Goal: Task Accomplishment & Management: Use online tool/utility

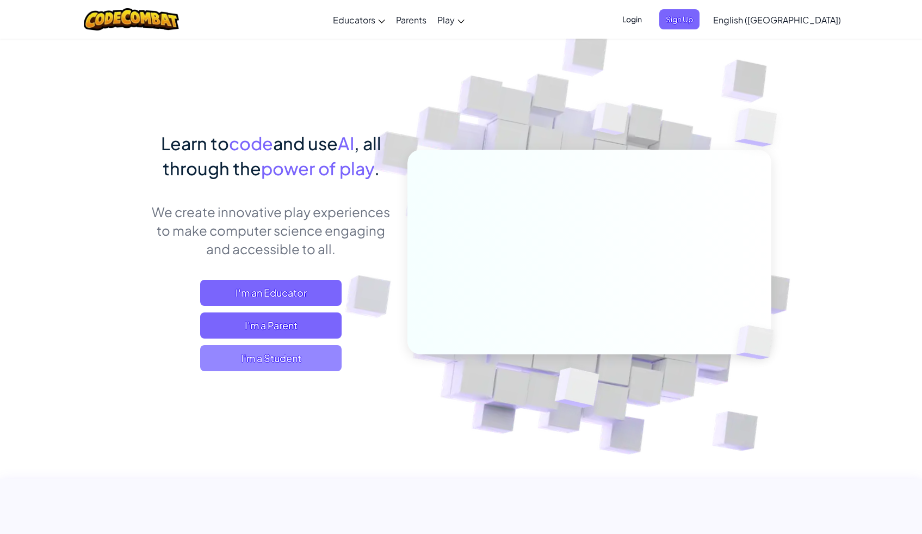
click at [313, 365] on span "I'm a Student" at bounding box center [270, 358] width 141 height 26
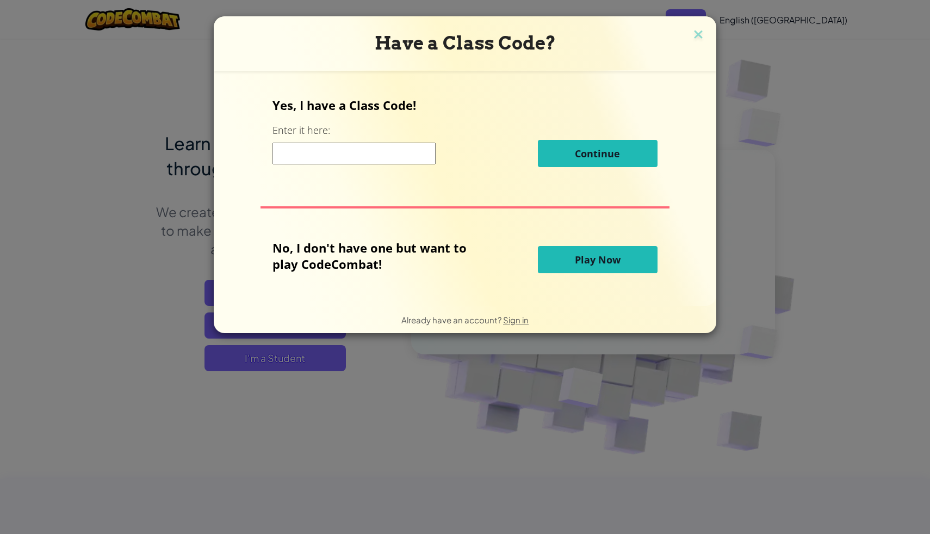
click at [606, 260] on span "Play Now" at bounding box center [598, 259] width 46 height 13
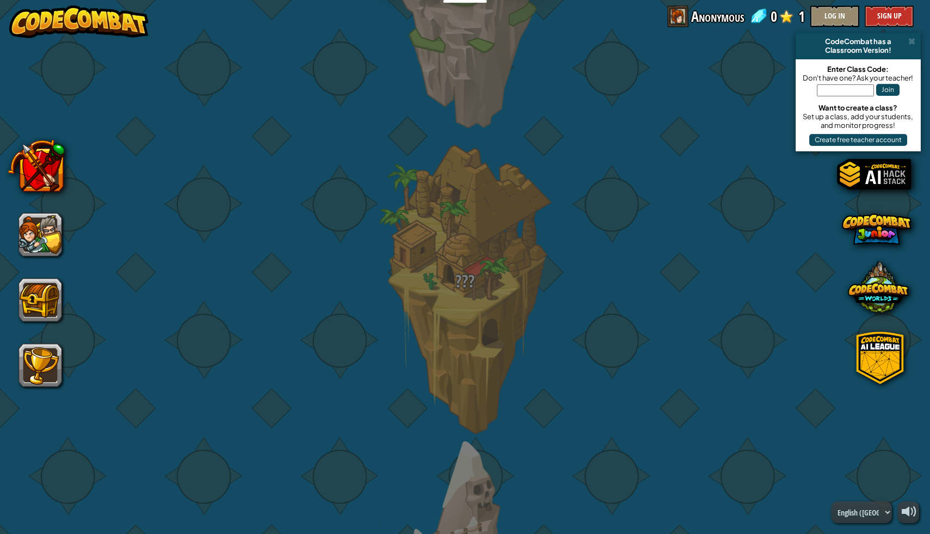
scroll to position [567, 0]
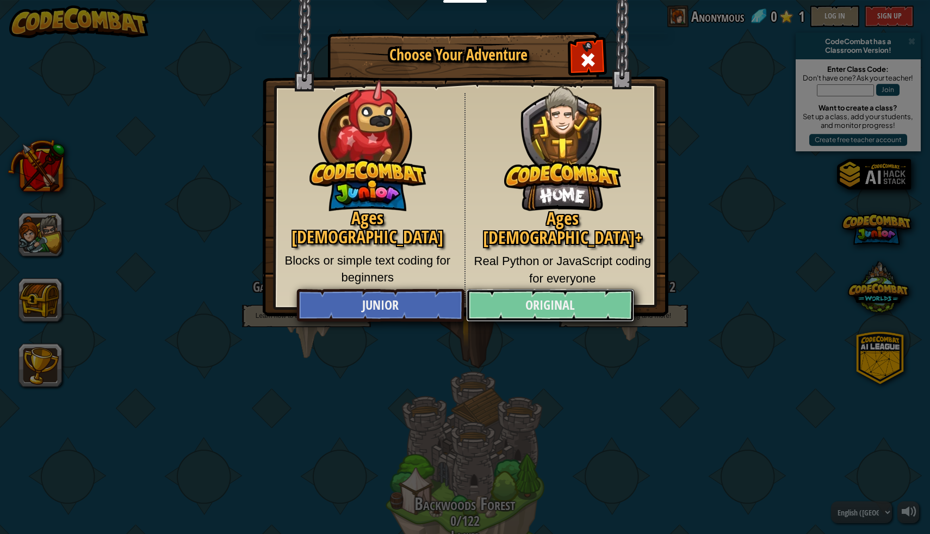
click at [557, 308] on link "Original" at bounding box center [550, 305] width 168 height 33
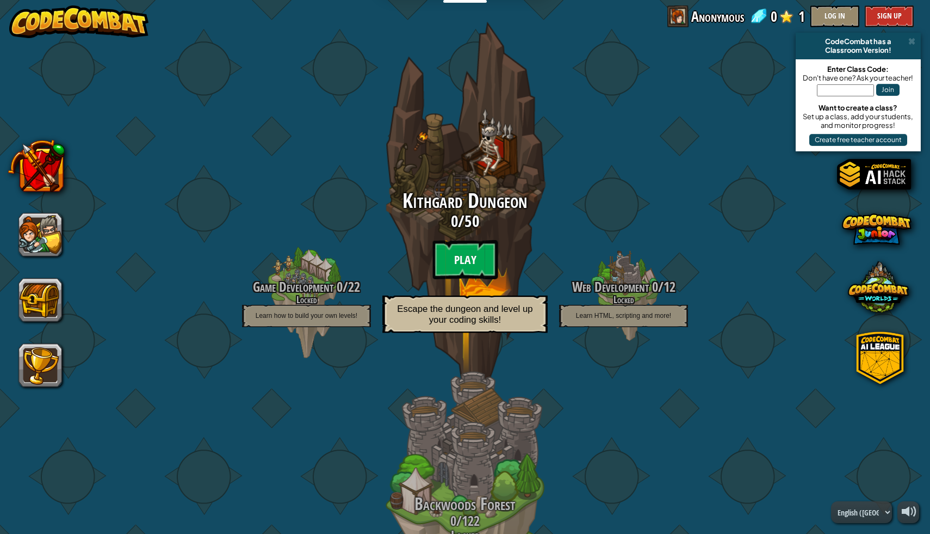
click at [486, 264] on btn "Play" at bounding box center [464, 259] width 65 height 39
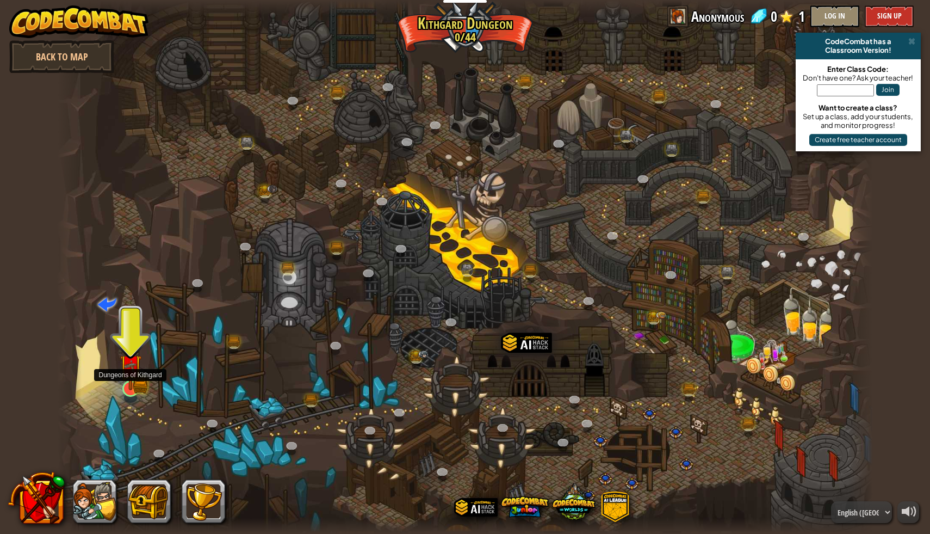
click at [131, 373] on img at bounding box center [130, 366] width 13 height 13
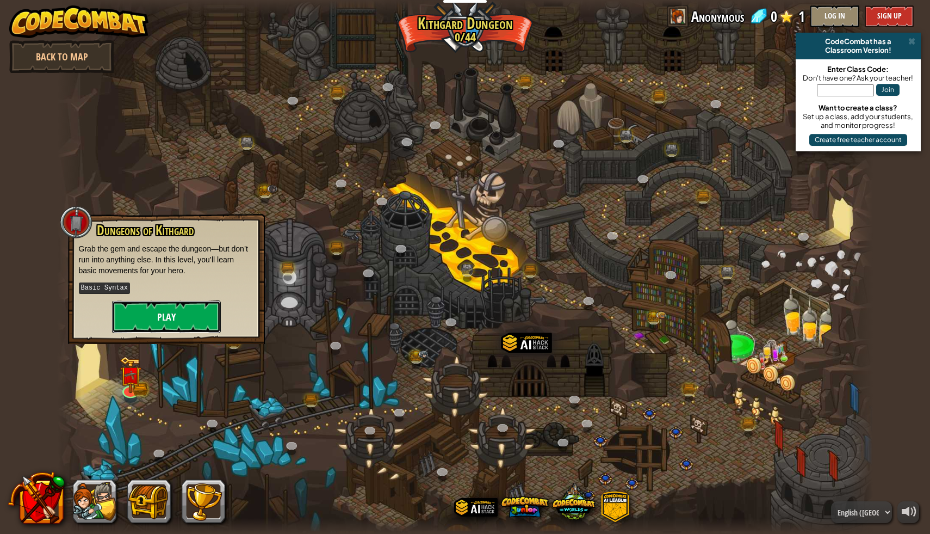
click at [172, 320] on button "Play" at bounding box center [166, 316] width 109 height 33
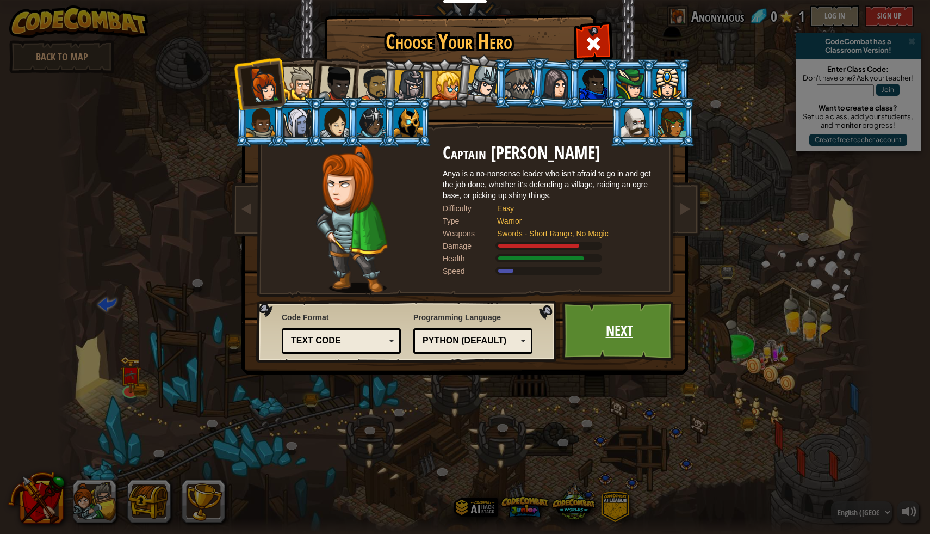
click at [583, 330] on link "Next" at bounding box center [619, 331] width 114 height 60
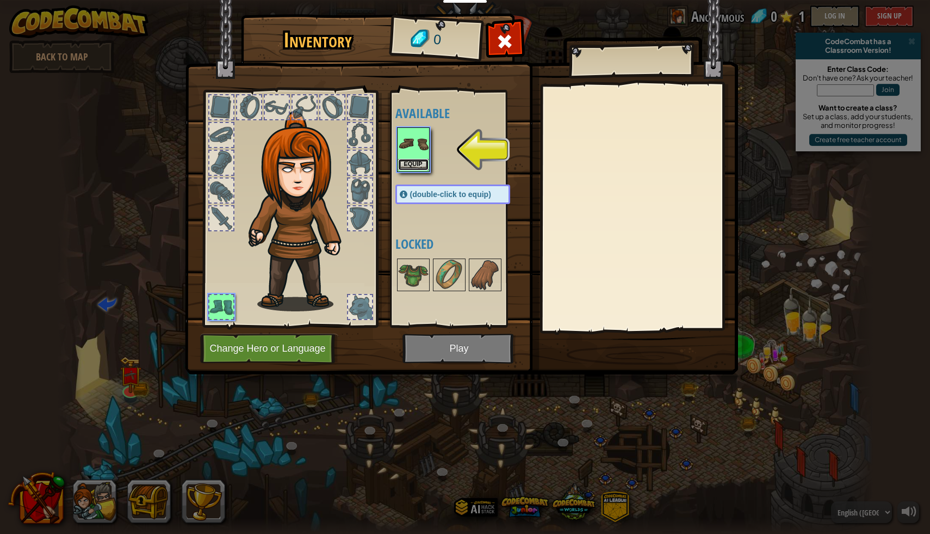
click at [413, 166] on button "Equip" at bounding box center [413, 164] width 30 height 11
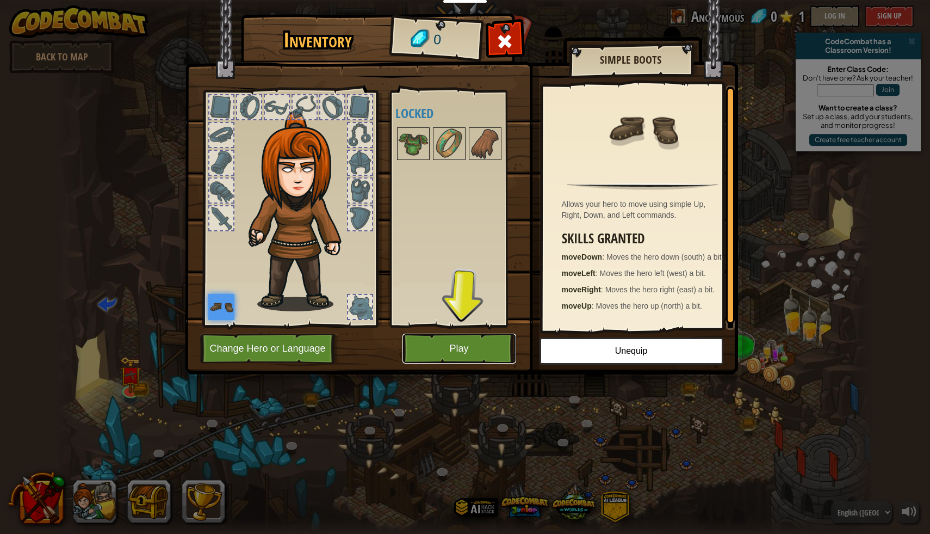
click at [456, 357] on button "Play" at bounding box center [459, 348] width 114 height 30
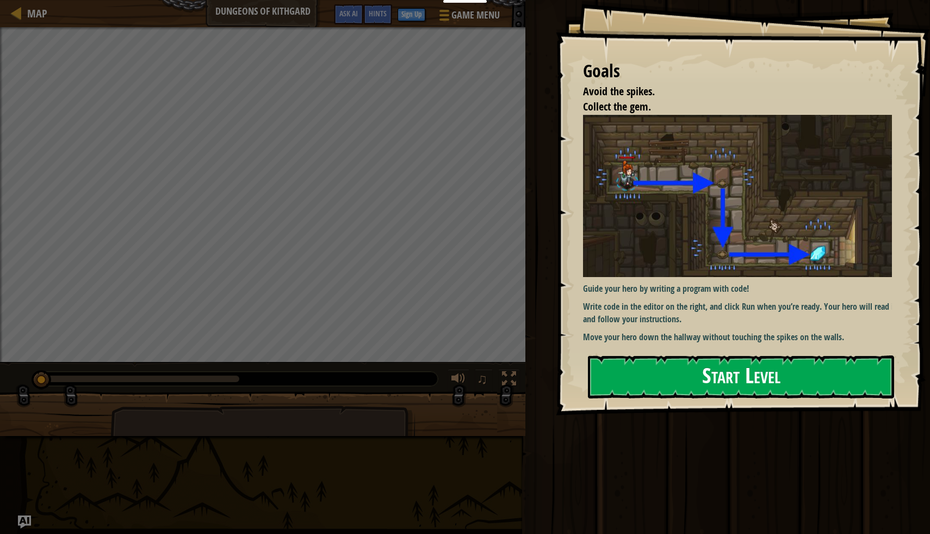
click at [612, 356] on button "Start Level" at bounding box center [741, 376] width 306 height 43
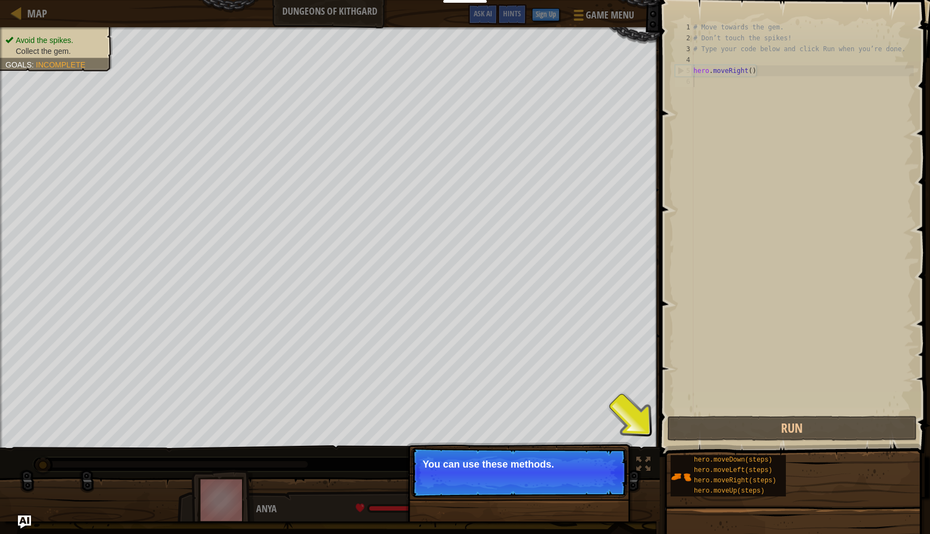
click at [608, 479] on p "Skip (esc) Continue You can use these methods." at bounding box center [519, 472] width 216 height 50
click at [608, 479] on button "Continue" at bounding box center [595, 479] width 45 height 14
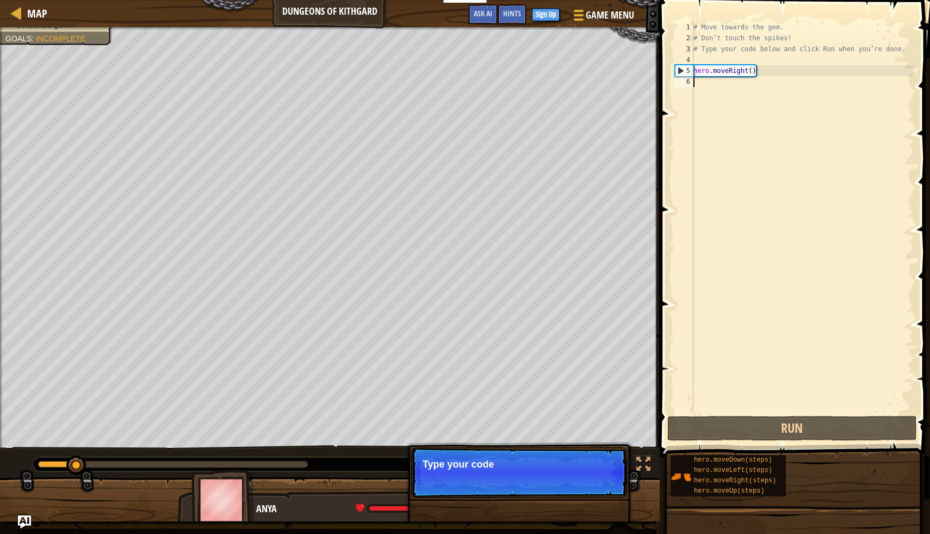
click at [608, 479] on p "Skip (esc) Continue Type your code" at bounding box center [519, 472] width 216 height 50
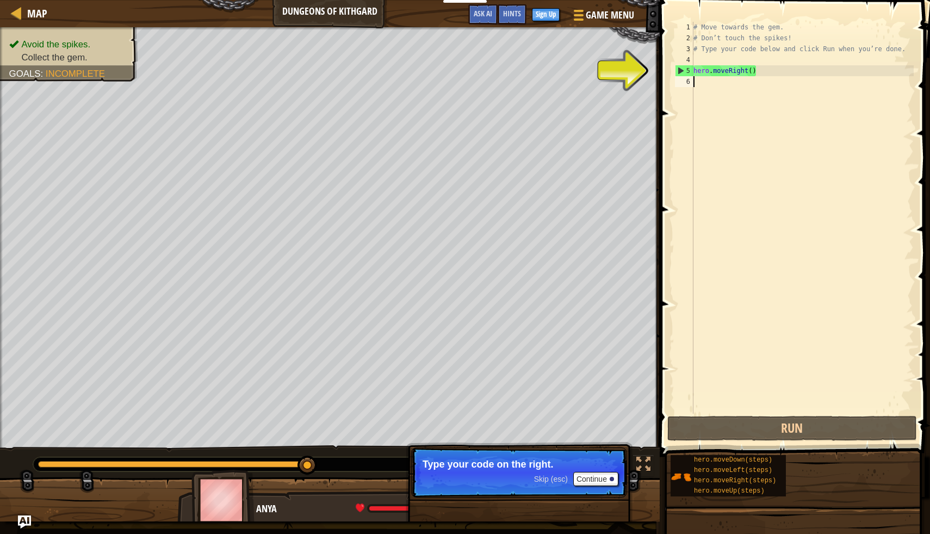
click at [696, 71] on div "# Move towards the gem. # Don’t touch the spikes! # Type your code below and cl…" at bounding box center [802, 228] width 222 height 413
click at [684, 71] on div "5" at bounding box center [685, 70] width 18 height 11
click at [680, 71] on div "5" at bounding box center [685, 70] width 18 height 11
click at [681, 71] on div "5" at bounding box center [685, 70] width 18 height 11
type textarea "hero.moveRight()"
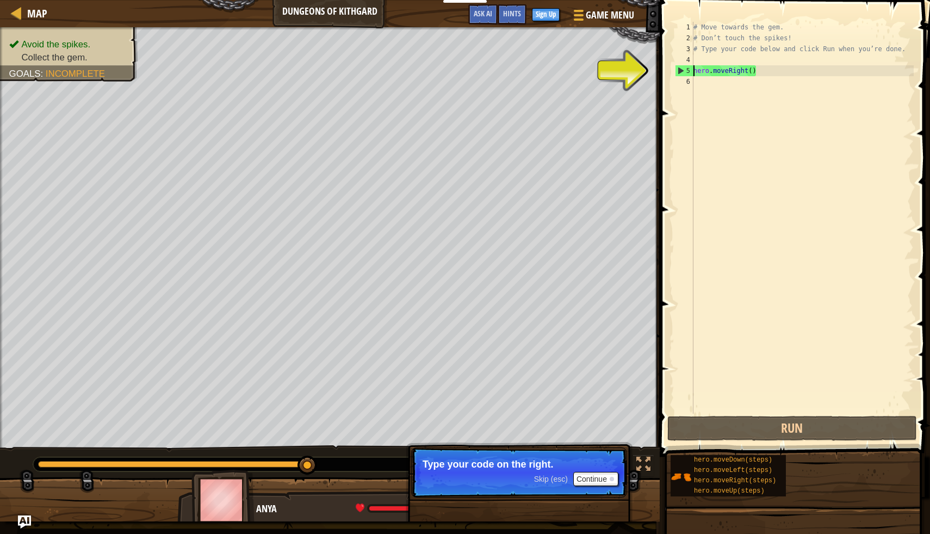
click at [708, 69] on div "# Move towards the gem. # Don’t touch the spikes! # Type your code below and cl…" at bounding box center [802, 228] width 222 height 413
click at [776, 437] on button "Run" at bounding box center [792, 428] width 250 height 25
click at [706, 80] on div "# Move towards the gem. # Don’t touch the spikes! # Type your code below and cl…" at bounding box center [802, 228] width 222 height 413
type textarea "d"
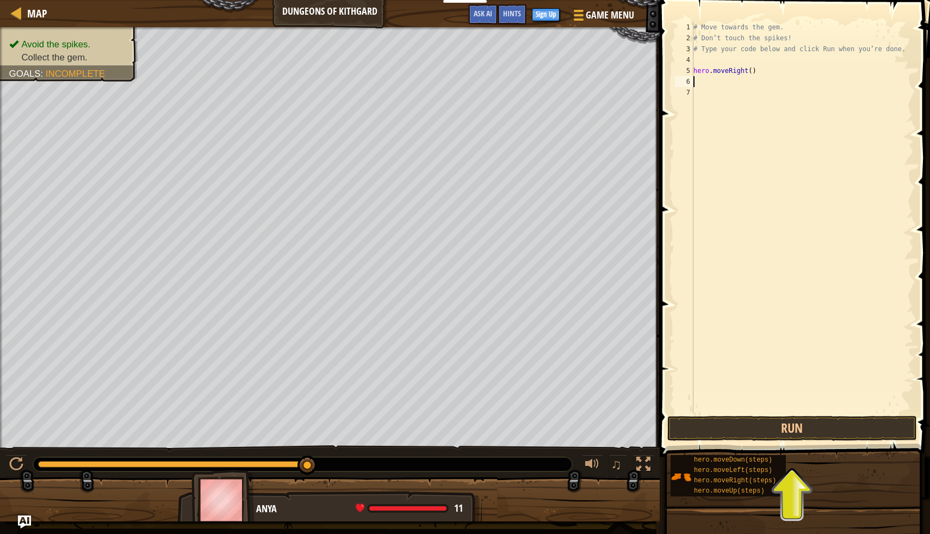
type textarea "j"
type textarea "hero.movedown"
click at [768, 97] on div "hero.moveDown press enter" at bounding box center [794, 112] width 206 height 49
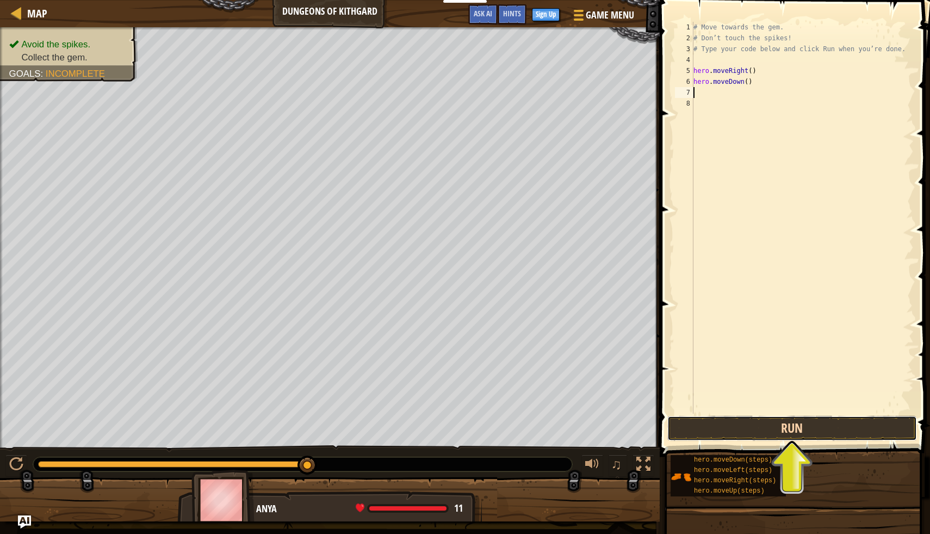
click at [788, 429] on button "Run" at bounding box center [792, 428] width 250 height 25
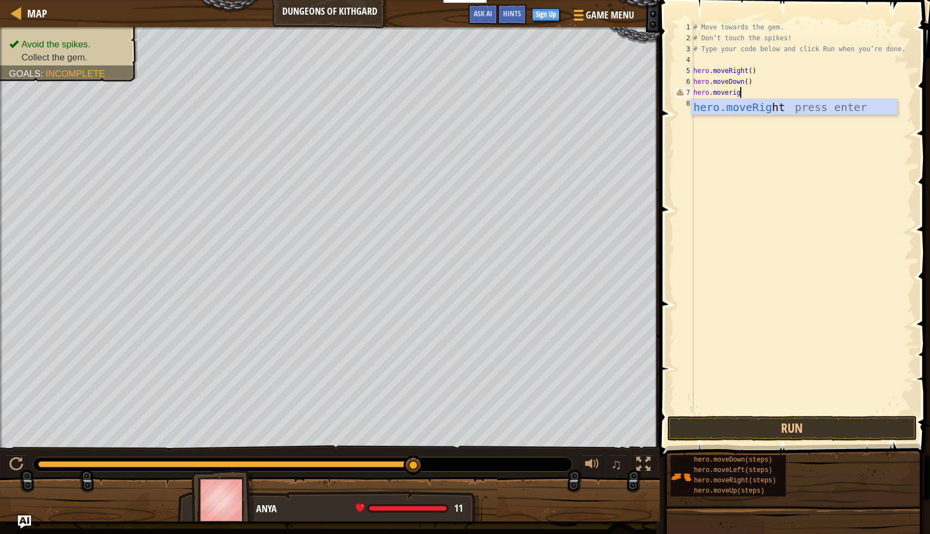
type textarea "hero.moveright"
click at [738, 109] on div "hero.moveRight press enter" at bounding box center [794, 123] width 206 height 49
click at [749, 425] on button "Run" at bounding box center [792, 428] width 250 height 25
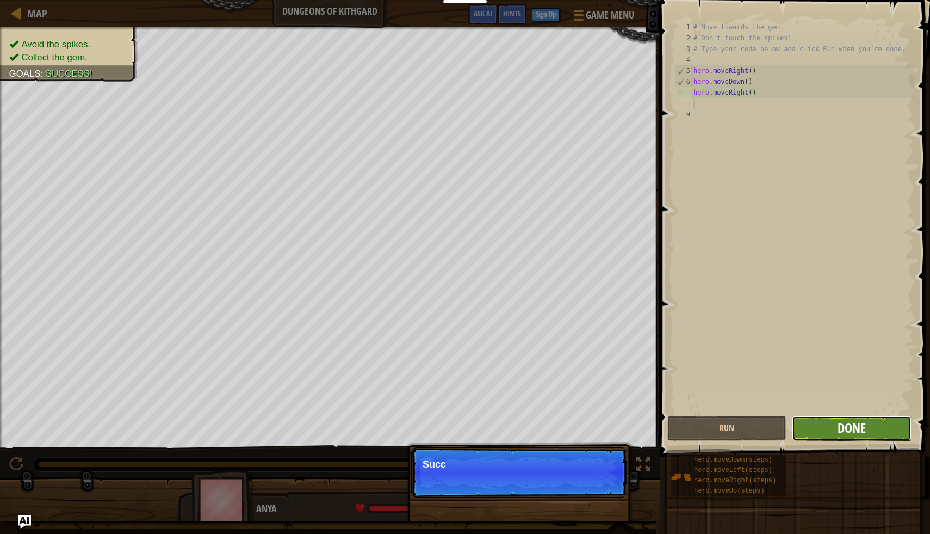
click at [865, 422] on span "Done" at bounding box center [852, 427] width 28 height 17
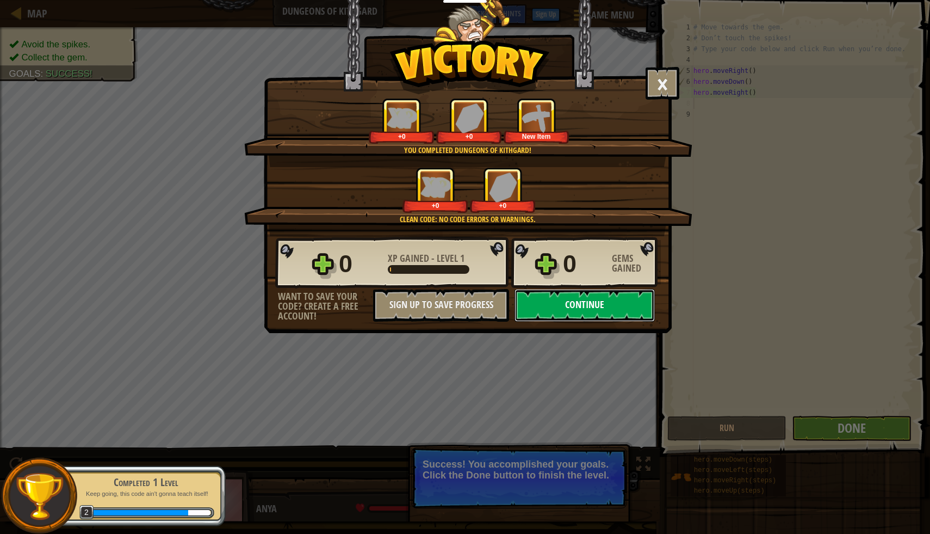
click at [571, 299] on button "Continue" at bounding box center [585, 305] width 140 height 33
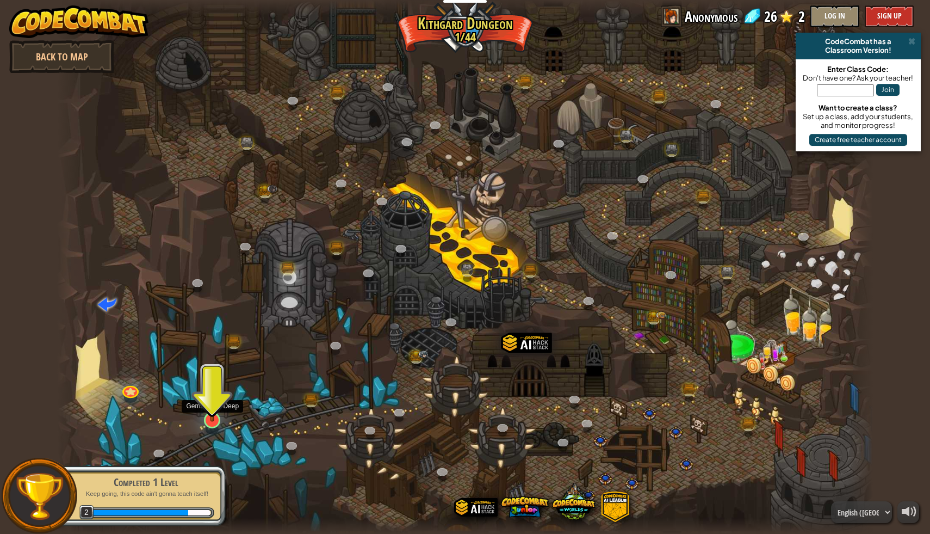
click at [209, 420] on img at bounding box center [212, 395] width 22 height 51
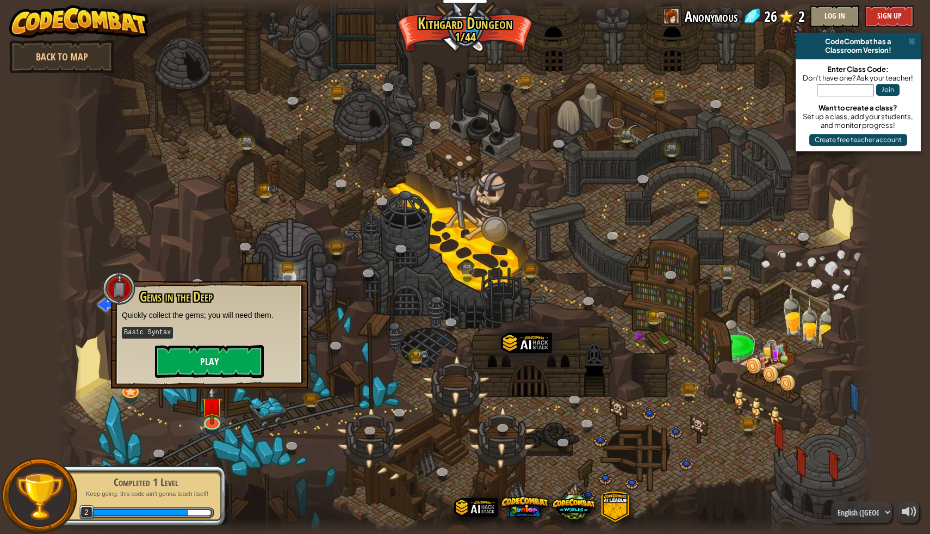
click at [225, 373] on button "Play" at bounding box center [209, 361] width 109 height 33
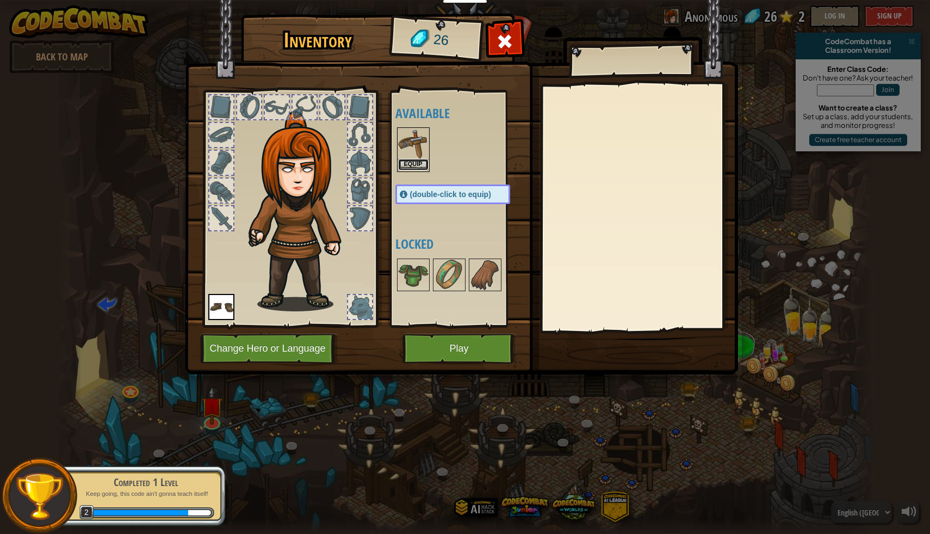
click at [413, 166] on button "Equip" at bounding box center [413, 164] width 30 height 11
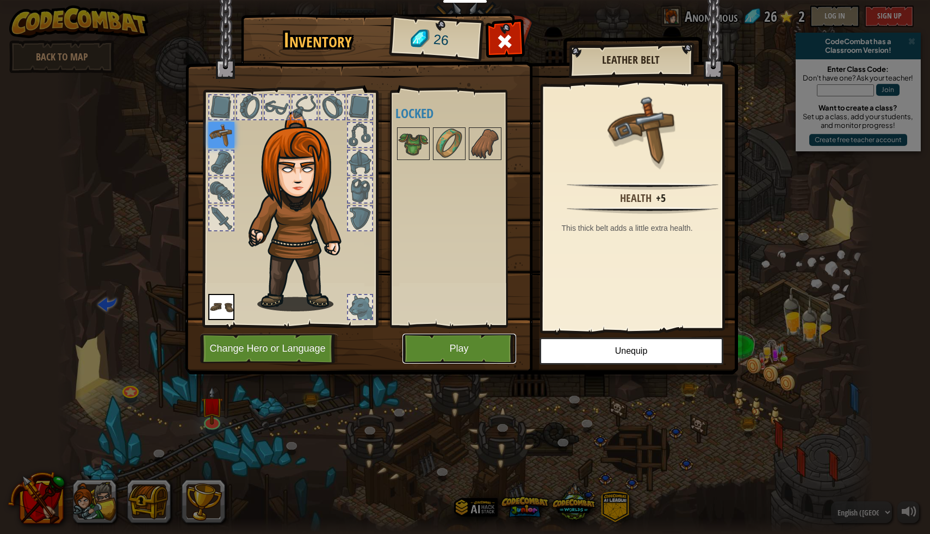
click at [456, 351] on button "Play" at bounding box center [459, 348] width 114 height 30
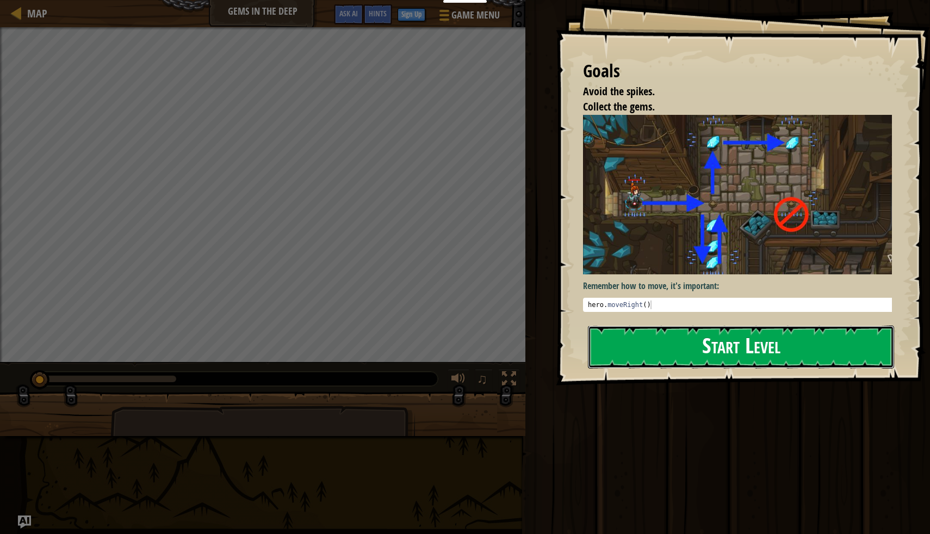
click at [650, 331] on button "Start Level" at bounding box center [741, 346] width 306 height 43
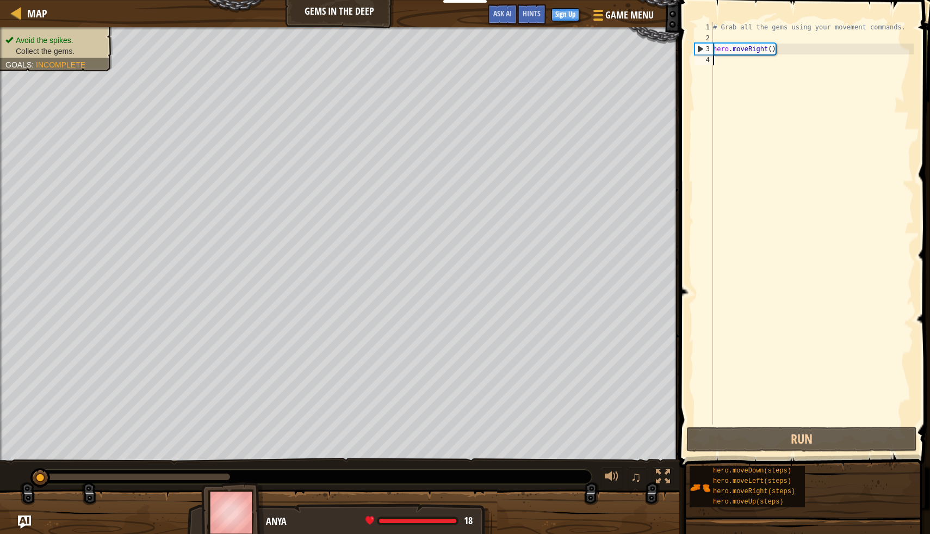
scroll to position [5, 0]
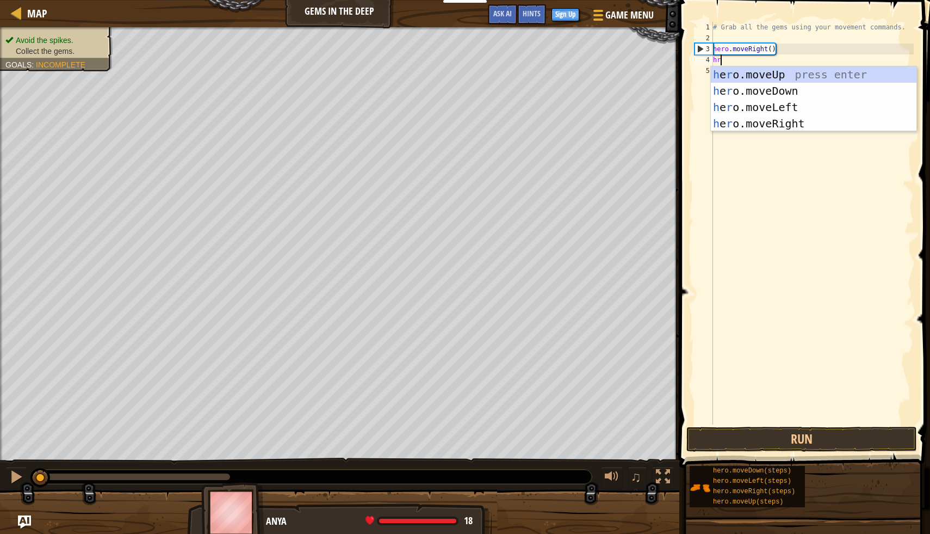
type textarea "h"
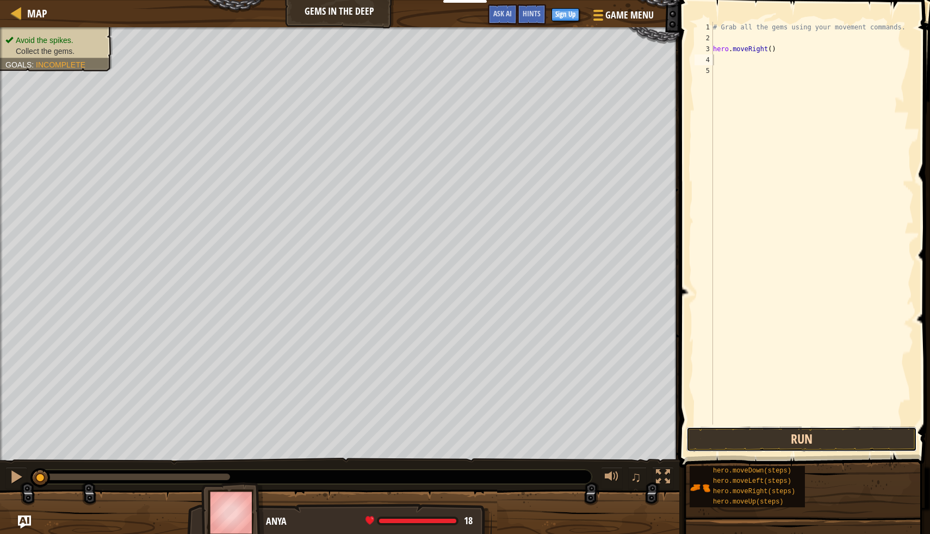
click at [733, 442] on button "Run" at bounding box center [801, 438] width 231 height 25
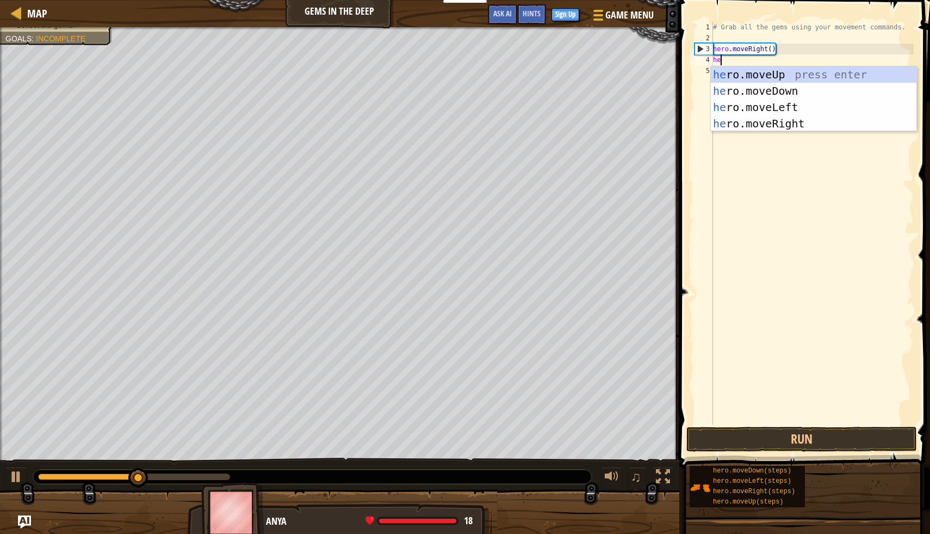
scroll to position [5, 1]
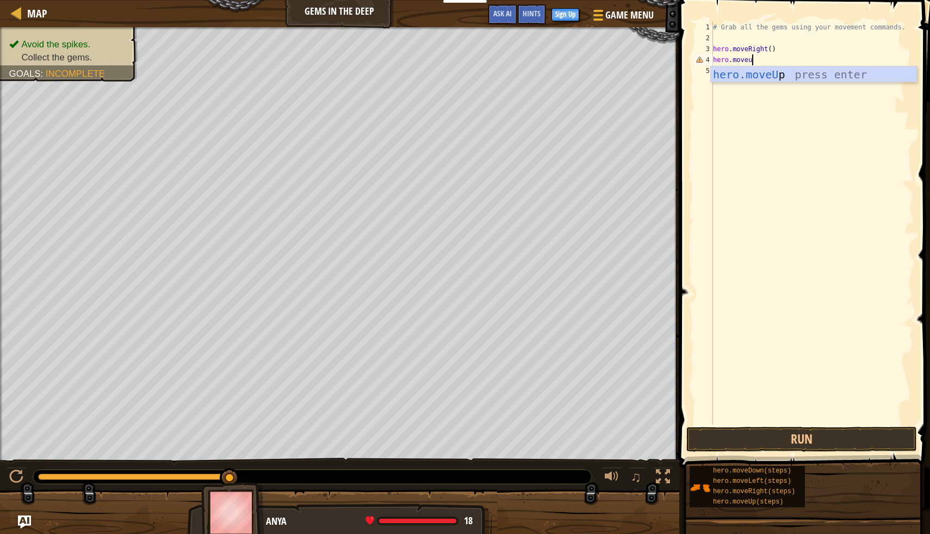
type textarea "hero.moveup"
click at [755, 78] on div "hero.moveUp press enter" at bounding box center [814, 90] width 206 height 49
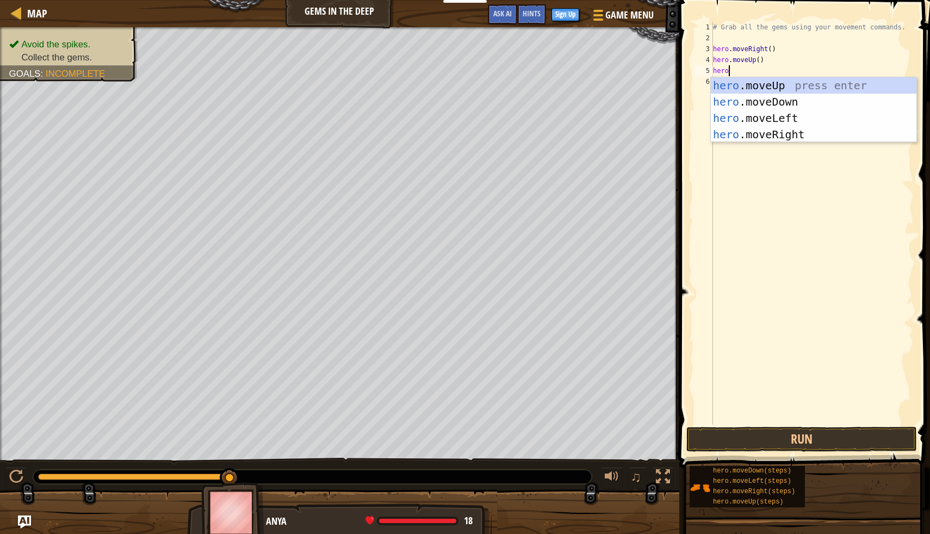
scroll to position [5, 1]
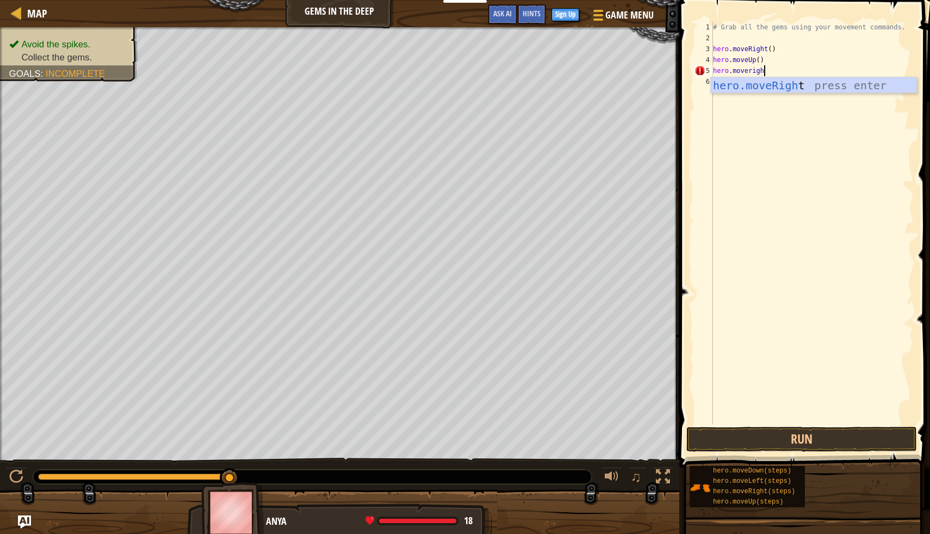
type textarea "hero.moveright"
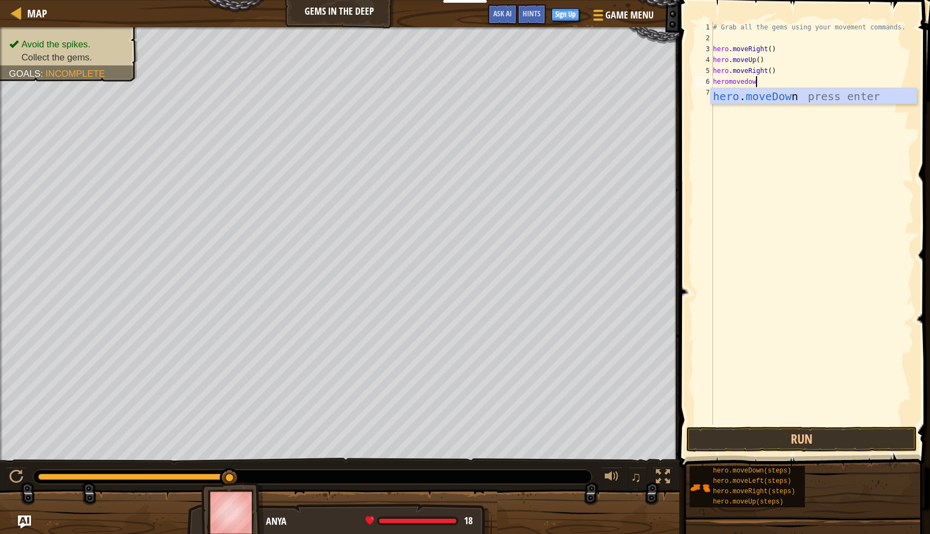
type textarea "heromovedown"
click at [747, 97] on div "hero . moveDown press enter" at bounding box center [814, 112] width 206 height 49
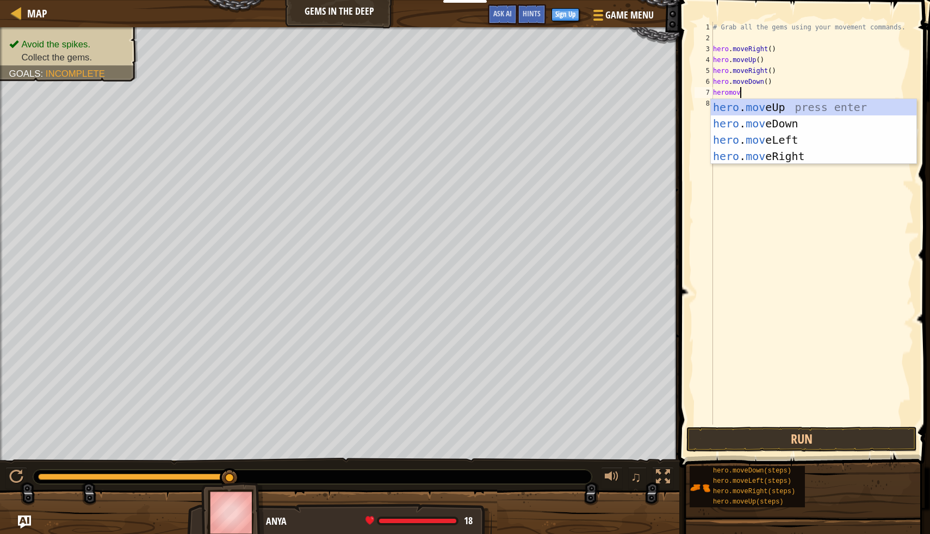
scroll to position [5, 2]
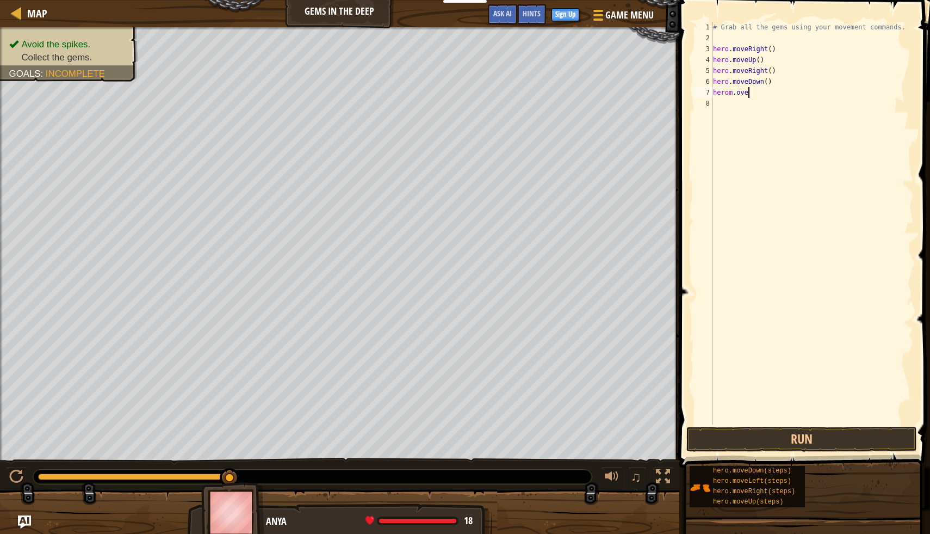
click at [769, 96] on div "# Grab all the gems using your movement commands. hero . moveRight ( ) hero . m…" at bounding box center [812, 234] width 203 height 424
type textarea "hero.moveleft"
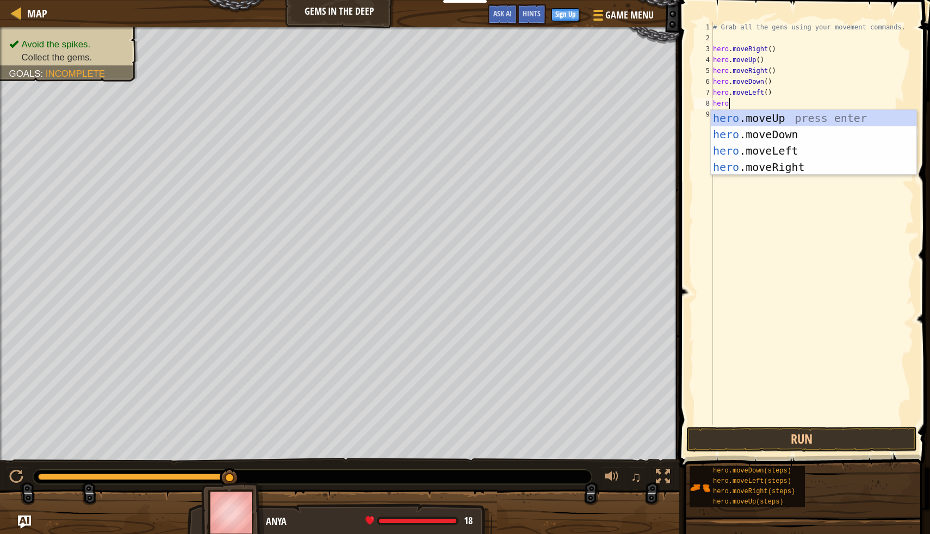
scroll to position [5, 1]
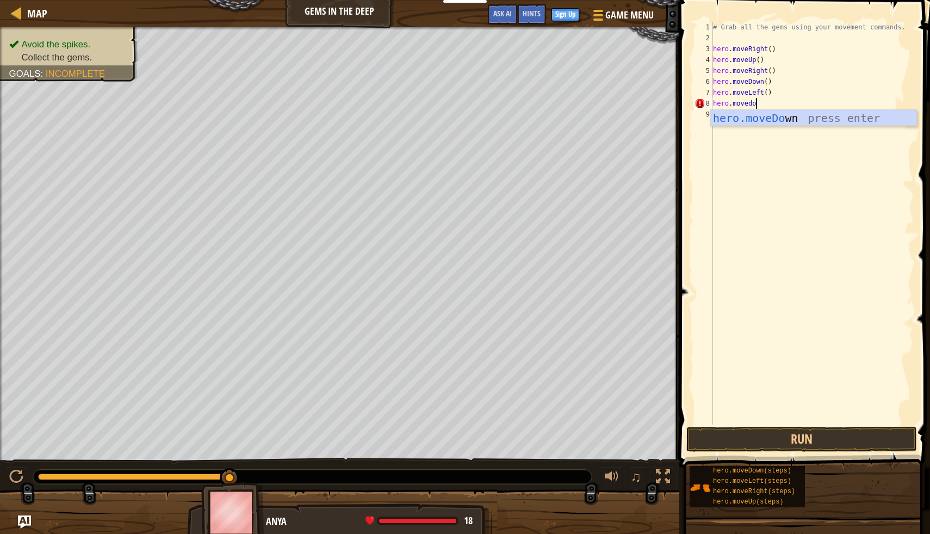
type textarea "hero.movedown"
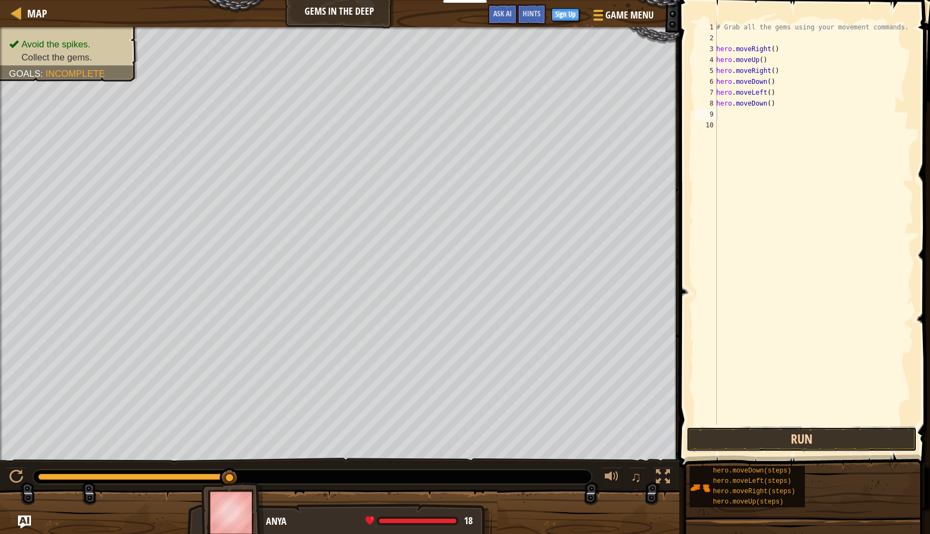
click at [732, 443] on button "Run" at bounding box center [801, 438] width 231 height 25
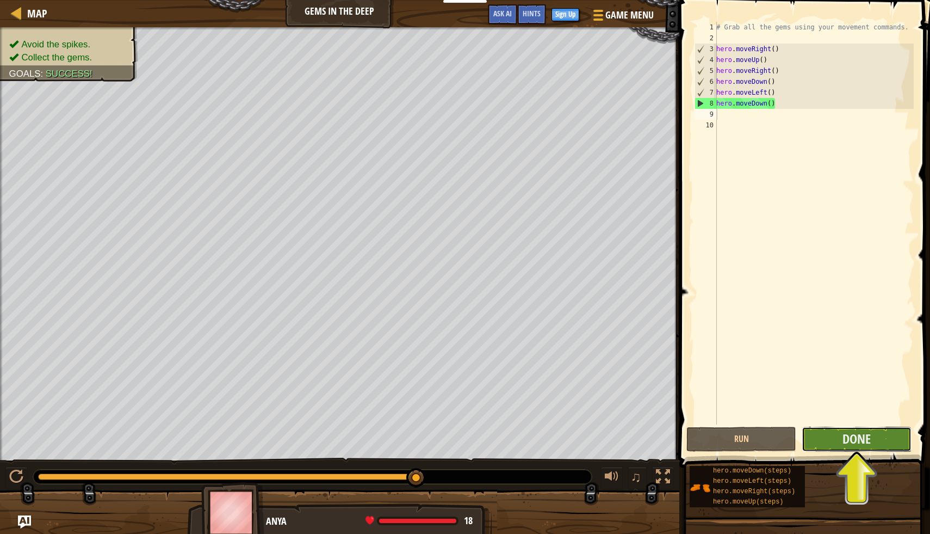
click at [813, 437] on button "Done" at bounding box center [857, 438] width 110 height 25
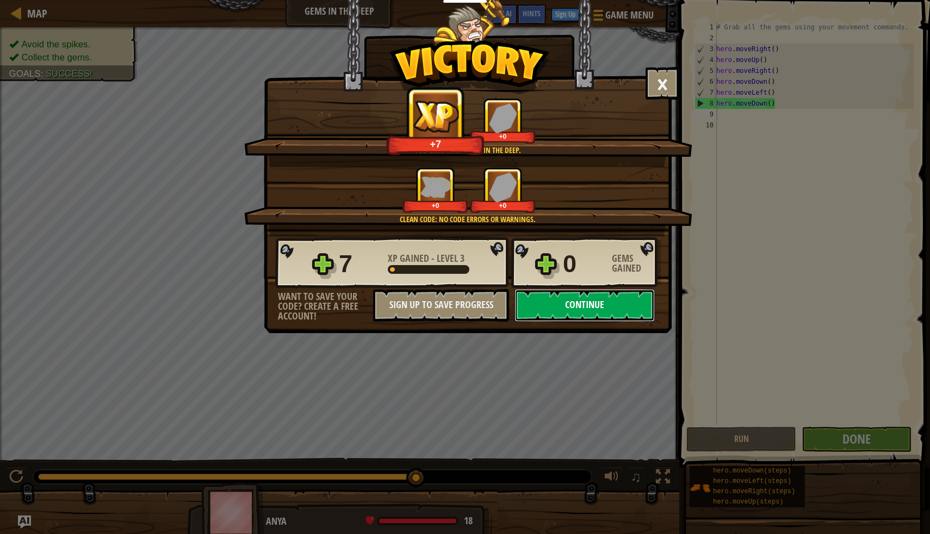
click at [621, 312] on button "Continue" at bounding box center [585, 305] width 140 height 33
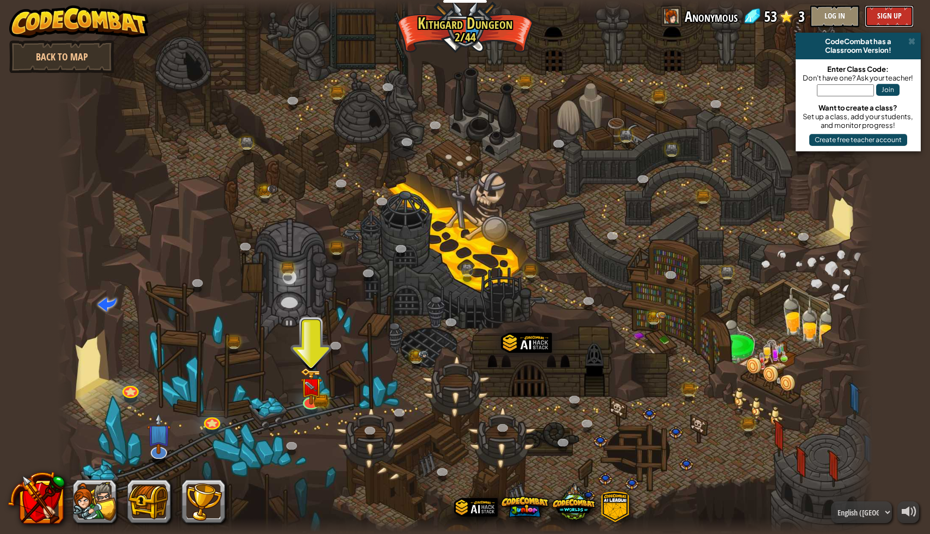
click at [884, 26] on button "Sign Up" at bounding box center [889, 16] width 49 height 22
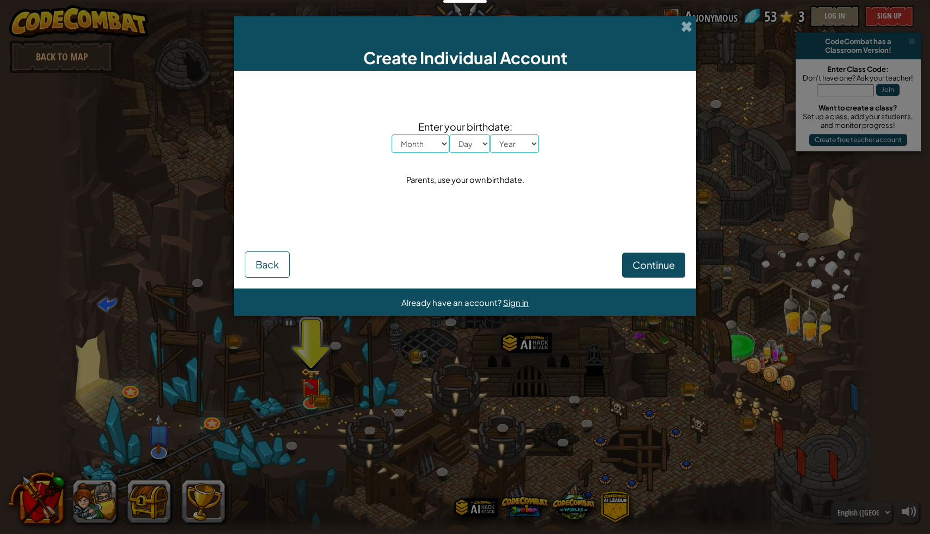
click at [439, 128] on span "Enter your birthdate:" at bounding box center [465, 127] width 147 height 16
click at [439, 138] on select "Month January February March April May June July August September October Novem…" at bounding box center [421, 143] width 58 height 18
select select "8"
click at [392, 134] on select "Month January February March April May June July August September October Novem…" at bounding box center [421, 143] width 58 height 18
click at [470, 138] on select "Day 1 2 3 4 5 6 7 8 9 10 11 12 13 14 15 16 17 18 19 20 21 22 23 24 25 26 27 28 …" at bounding box center [469, 143] width 41 height 18
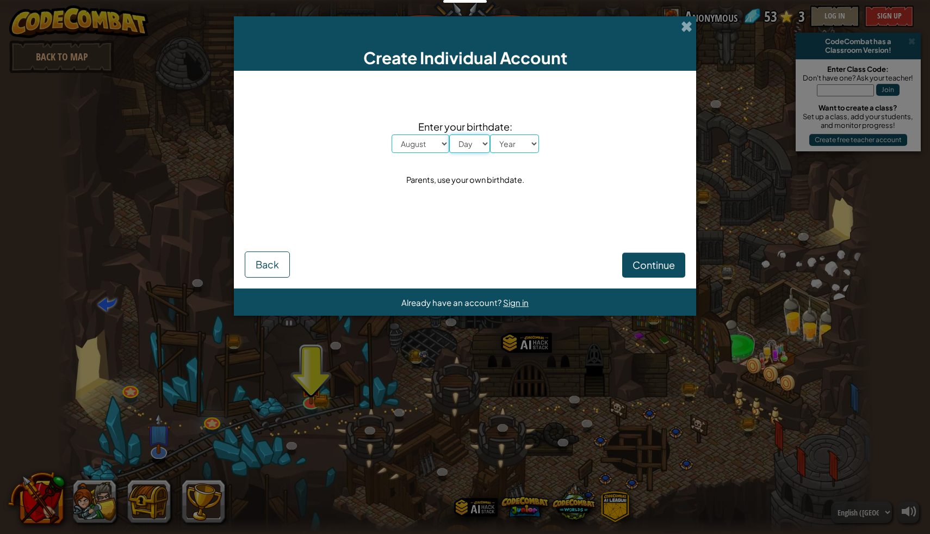
select select "30"
click at [449, 134] on select "Day 1 2 3 4 5 6 7 8 9 10 11 12 13 14 15 16 17 18 19 20 21 22 23 24 25 26 27 28 …" at bounding box center [469, 143] width 41 height 18
click at [514, 135] on select "Year [DATE] 2024 2023 2022 2021 2020 2019 2018 2017 2016 2015 2014 2013 2012 20…" at bounding box center [514, 143] width 49 height 18
select select "2012"
click at [490, 134] on select "Year [DATE] 2024 2023 2022 2021 2020 2019 2018 2017 2016 2015 2014 2013 2012 20…" at bounding box center [514, 143] width 49 height 18
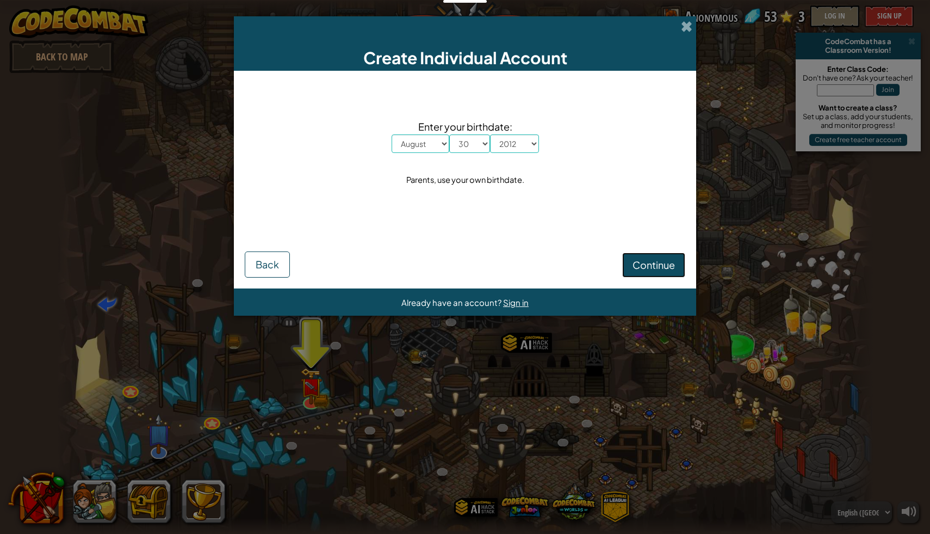
click at [640, 272] on button "Continue" at bounding box center [653, 264] width 63 height 25
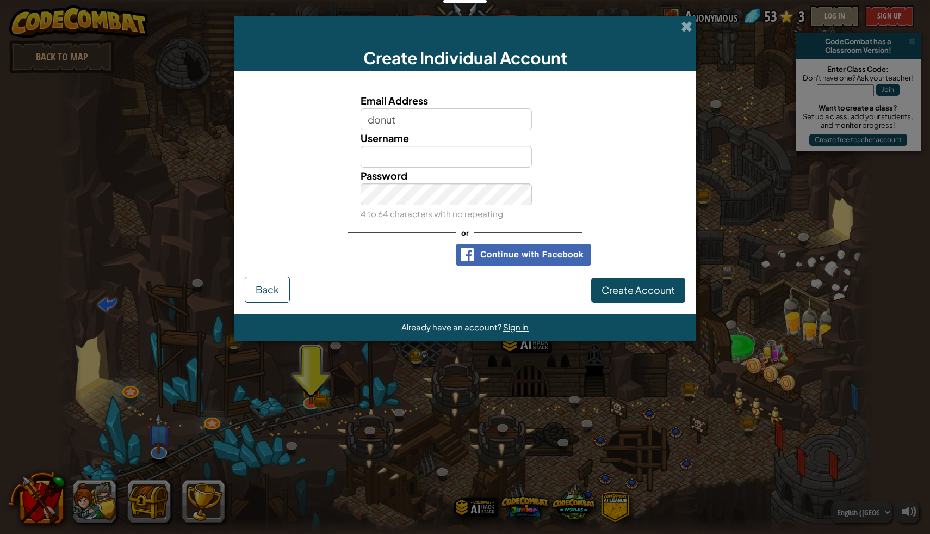
type input "donut"
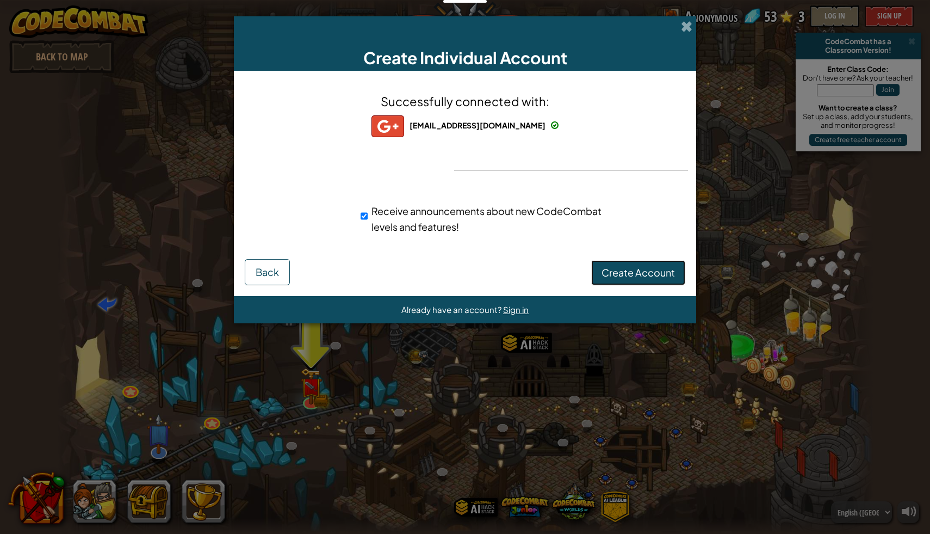
click at [637, 274] on span "Create Account" at bounding box center [638, 272] width 73 height 13
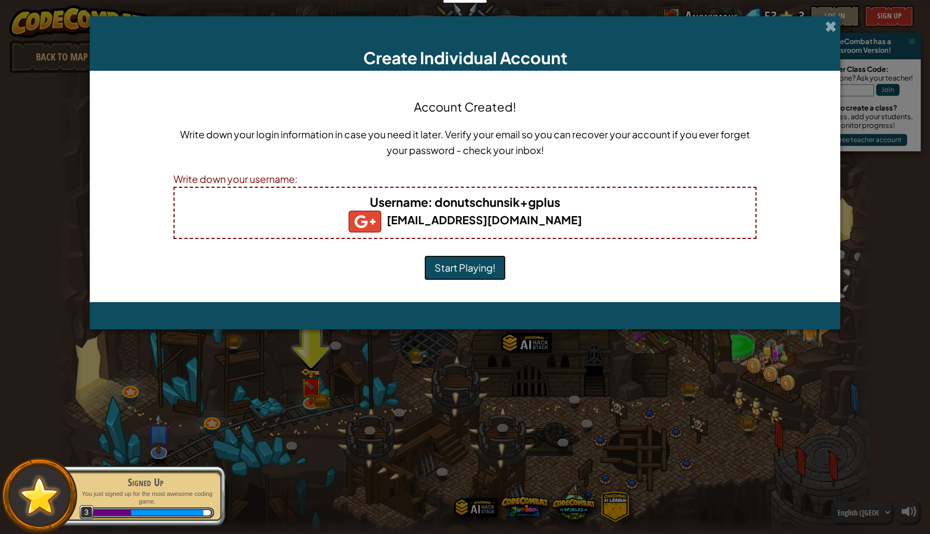
click at [477, 269] on button "Start Playing!" at bounding box center [465, 267] width 82 height 25
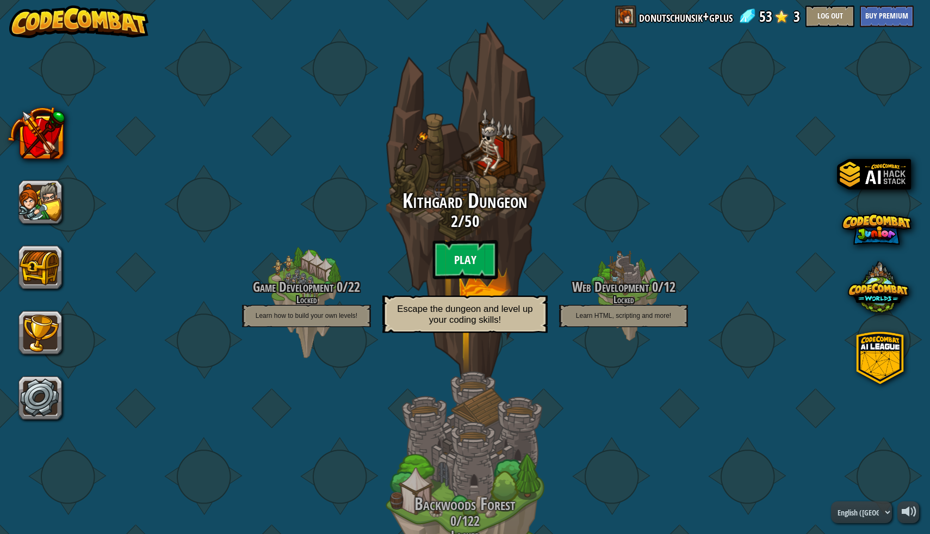
click at [454, 263] on btn "Play" at bounding box center [464, 259] width 65 height 39
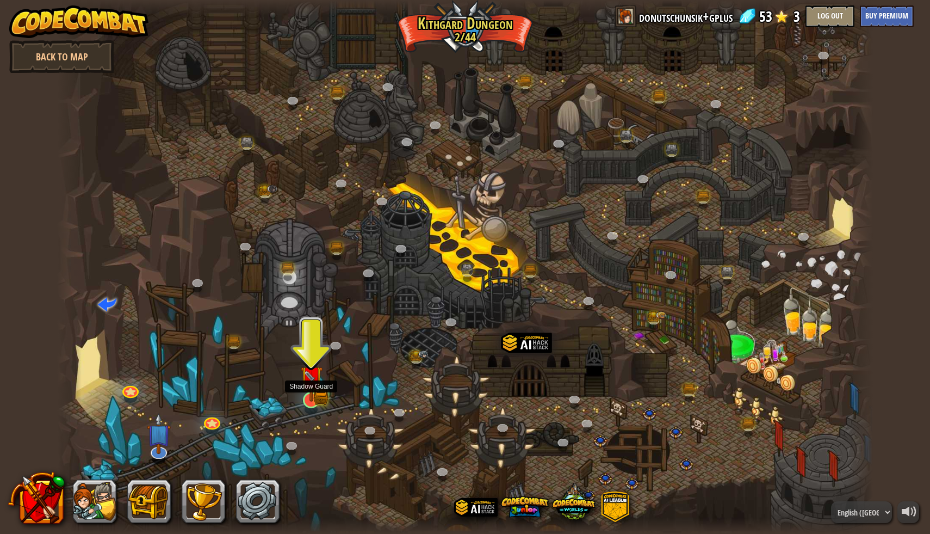
click at [304, 399] on img at bounding box center [311, 376] width 22 height 49
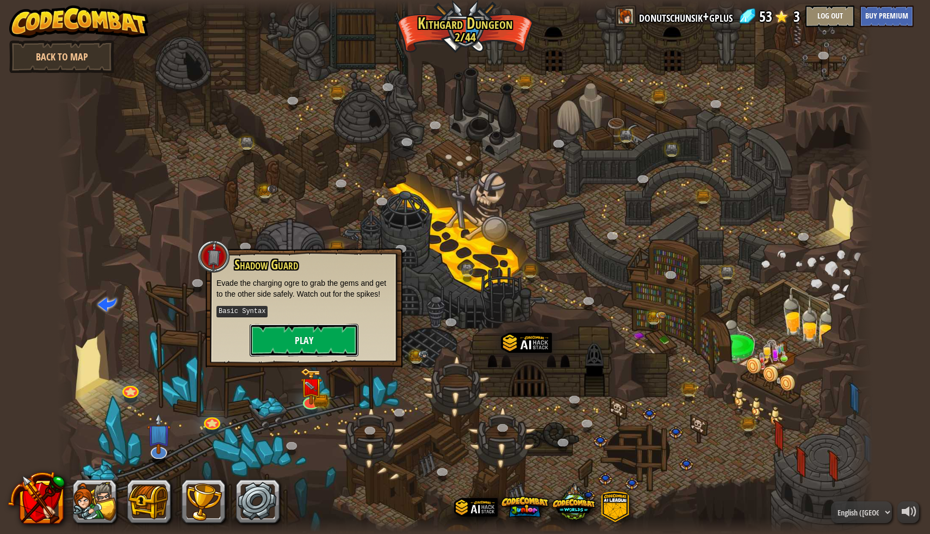
click at [311, 333] on button "Play" at bounding box center [304, 340] width 109 height 33
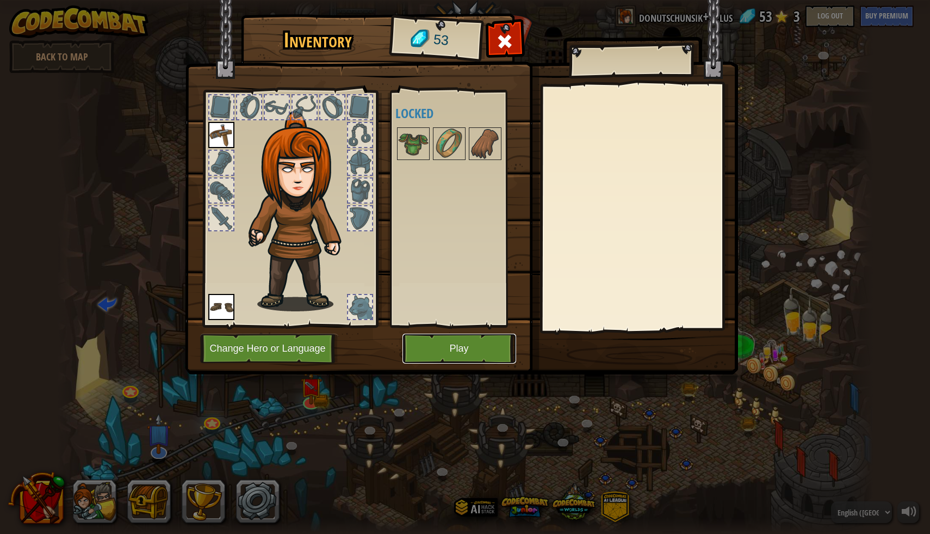
click at [485, 354] on button "Play" at bounding box center [459, 348] width 114 height 30
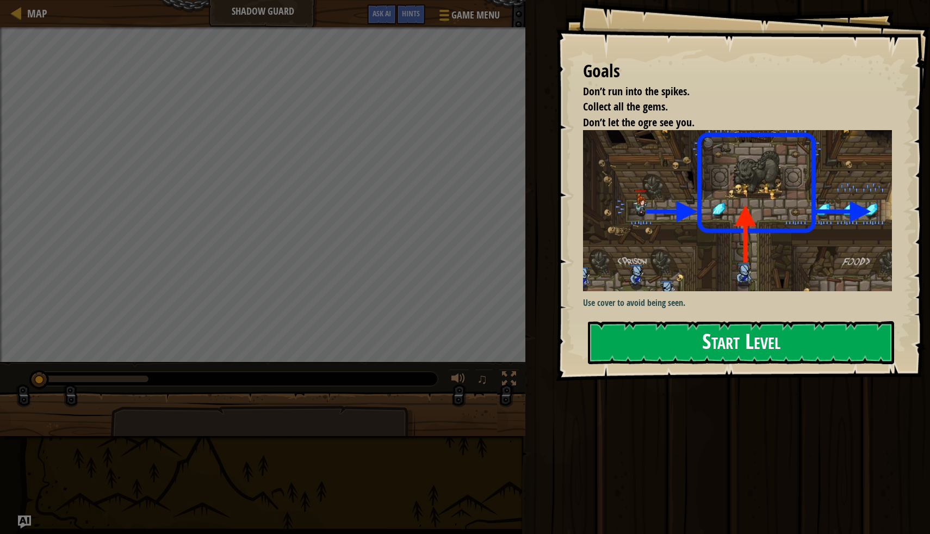
click at [715, 326] on button "Start Level" at bounding box center [741, 342] width 306 height 43
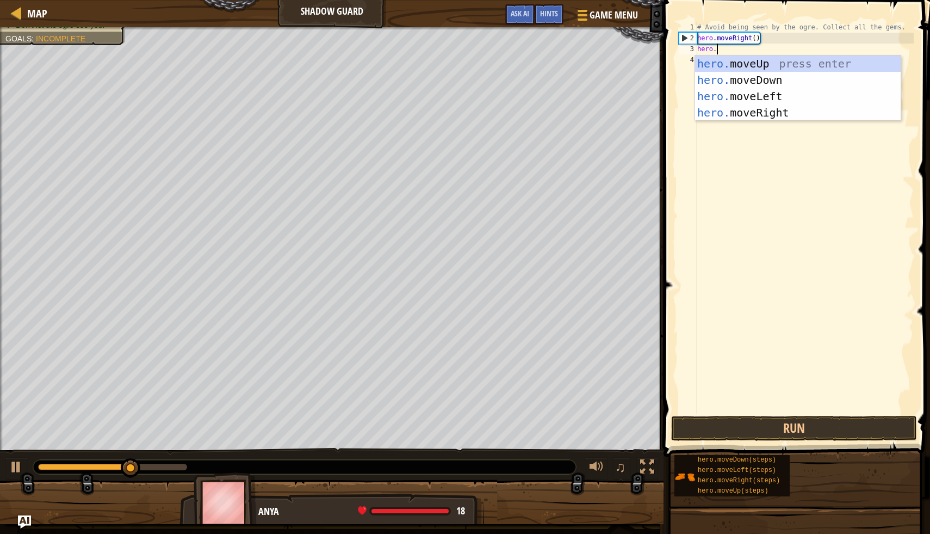
scroll to position [5, 1]
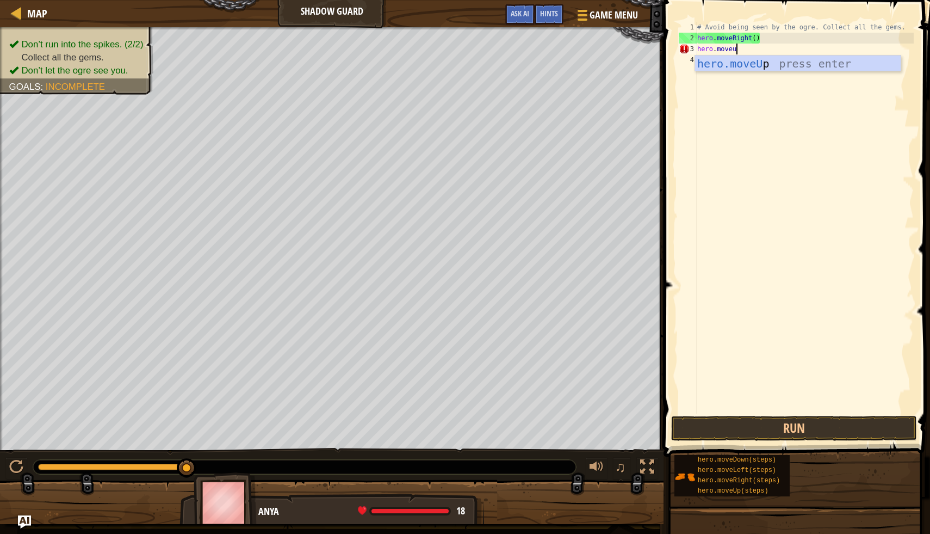
type textarea "hero.moveup"
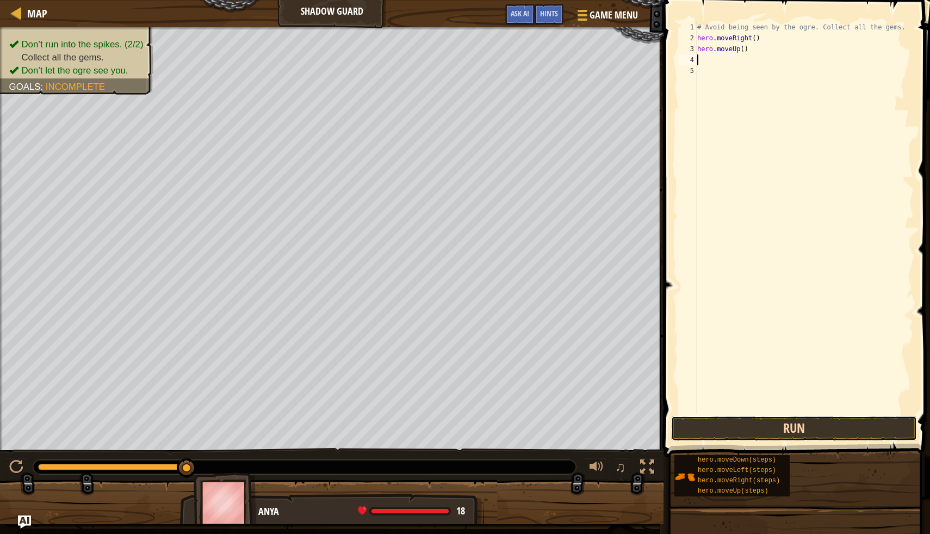
click at [739, 434] on button "Run" at bounding box center [794, 428] width 246 height 25
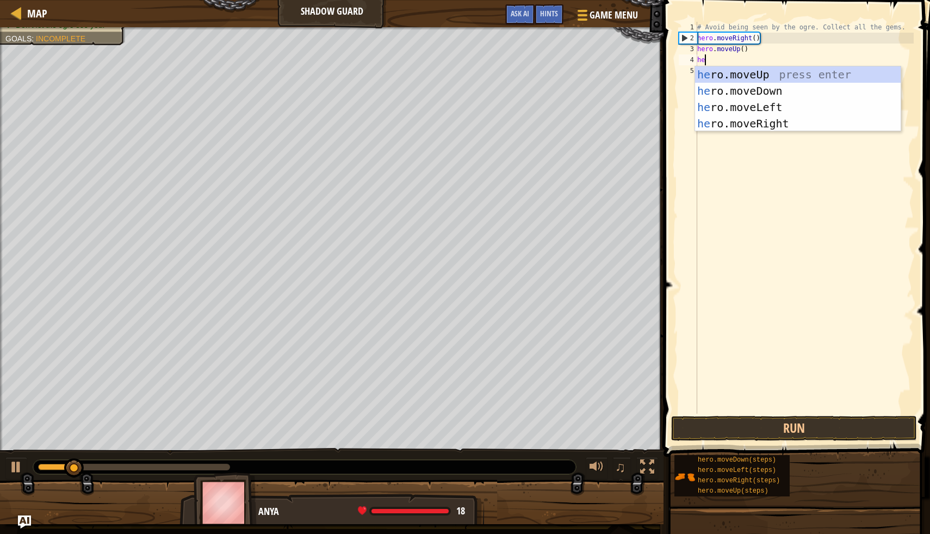
scroll to position [5, 1]
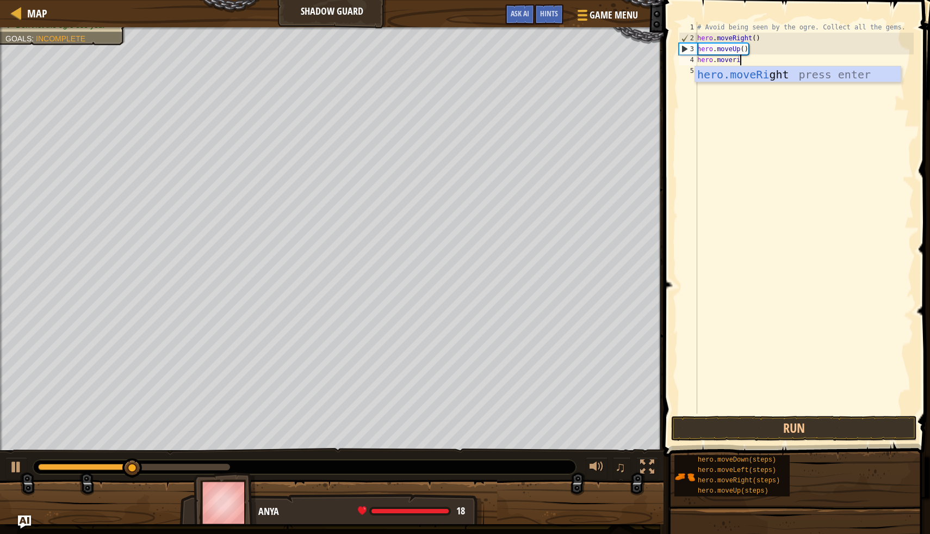
type textarea "hero.moverih"
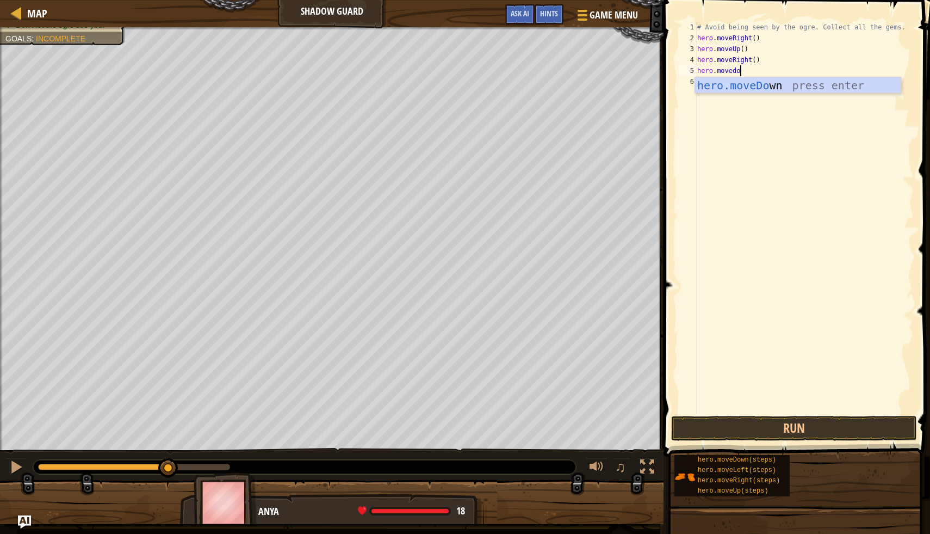
type textarea "hero.movedown"
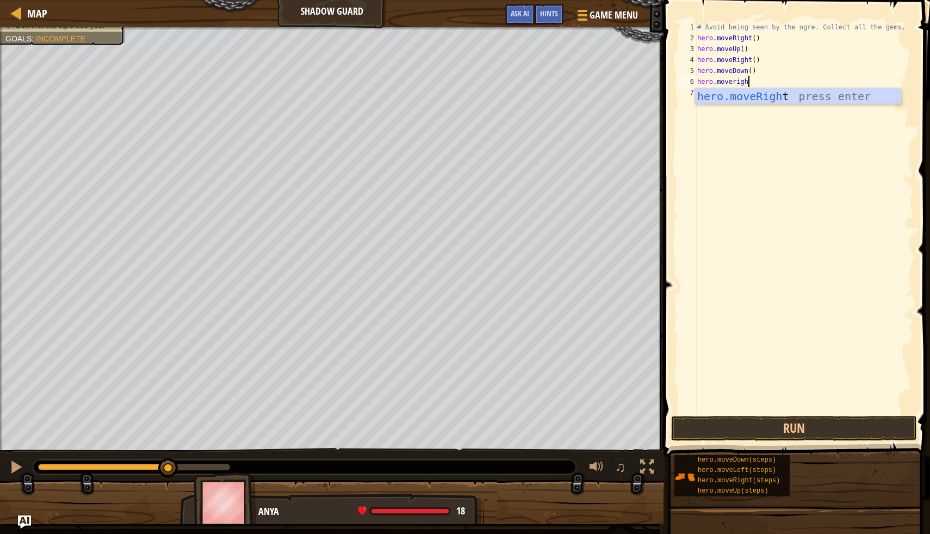
type textarea "hero.moveright"
click at [788, 425] on button "Run" at bounding box center [794, 428] width 246 height 25
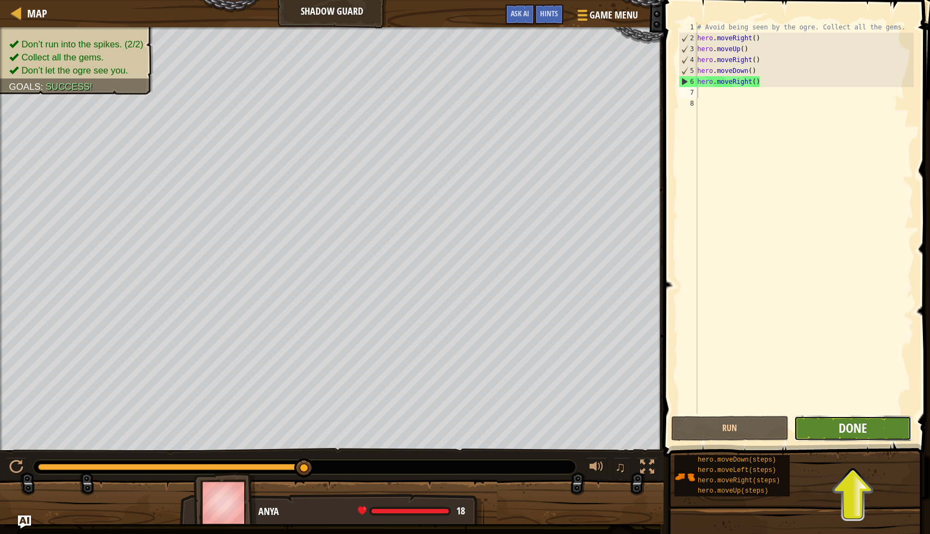
click at [860, 430] on span "Done" at bounding box center [853, 427] width 28 height 17
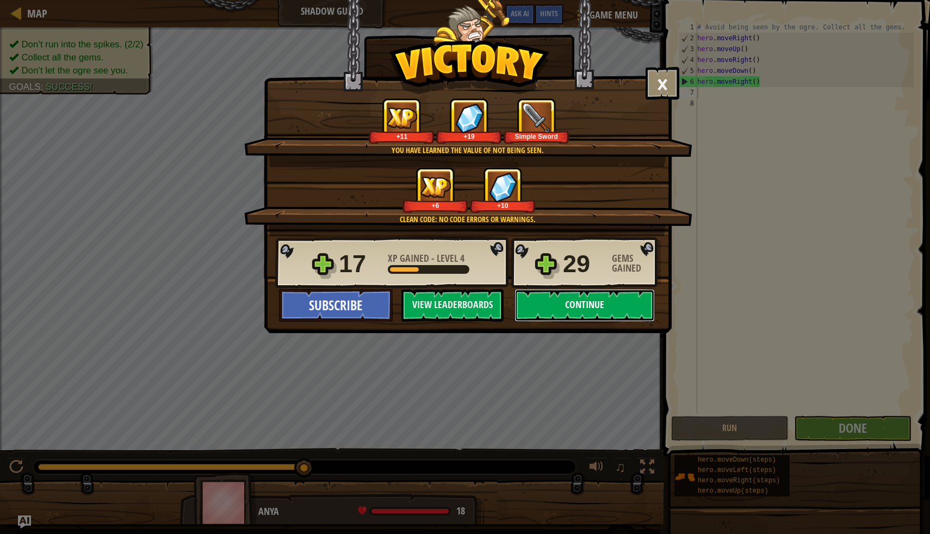
click at [568, 312] on button "Continue" at bounding box center [585, 305] width 140 height 33
